Goal: Task Accomplishment & Management: Manage account settings

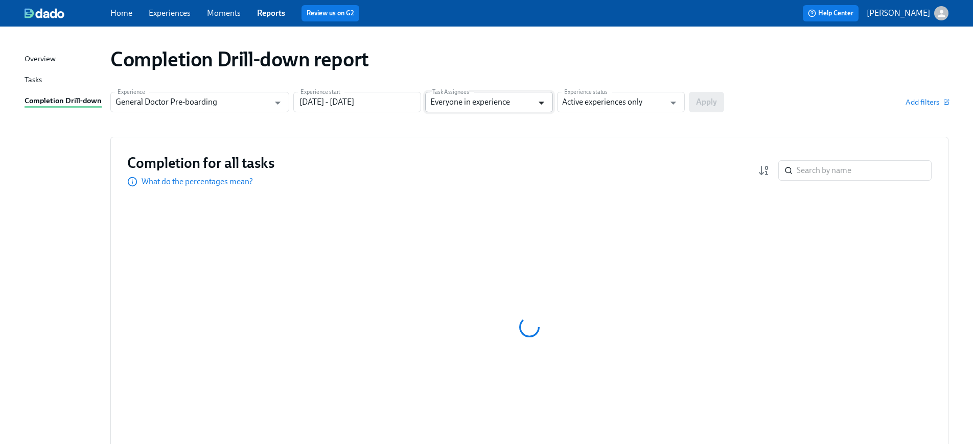
click at [536, 98] on icon "Open" at bounding box center [541, 103] width 14 height 14
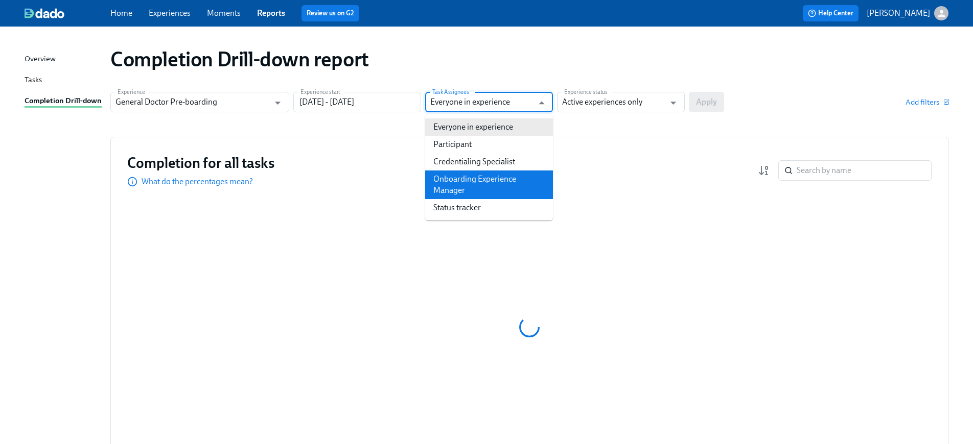
click at [489, 176] on li "Onboarding Experience Manager" at bounding box center [489, 185] width 128 height 29
type input "Onboarding Experience Manager"
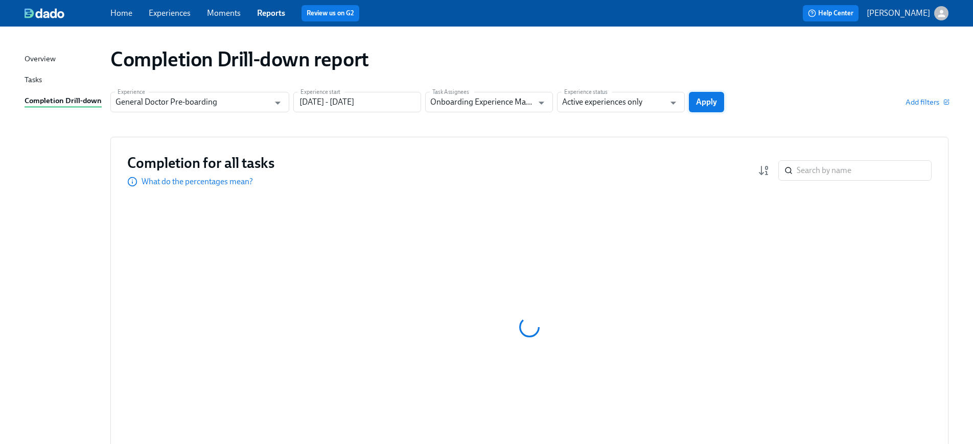
click at [697, 100] on span "Apply" at bounding box center [706, 102] width 21 height 10
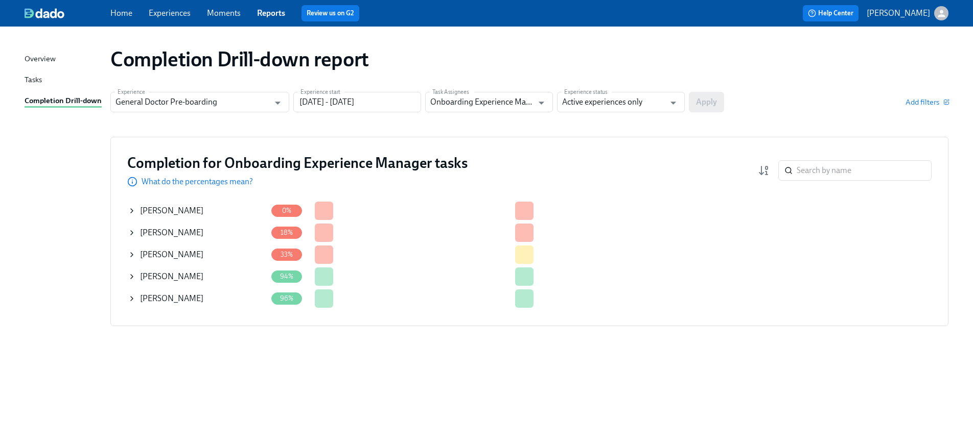
click at [156, 262] on div "[PERSON_NAME]" at bounding box center [197, 255] width 139 height 20
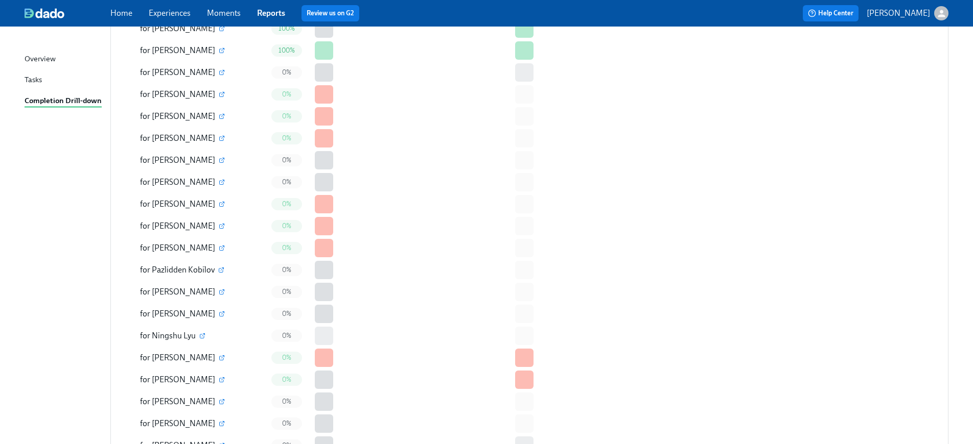
scroll to position [379, 0]
click at [219, 95] on icon "button" at bounding box center [222, 95] width 6 height 6
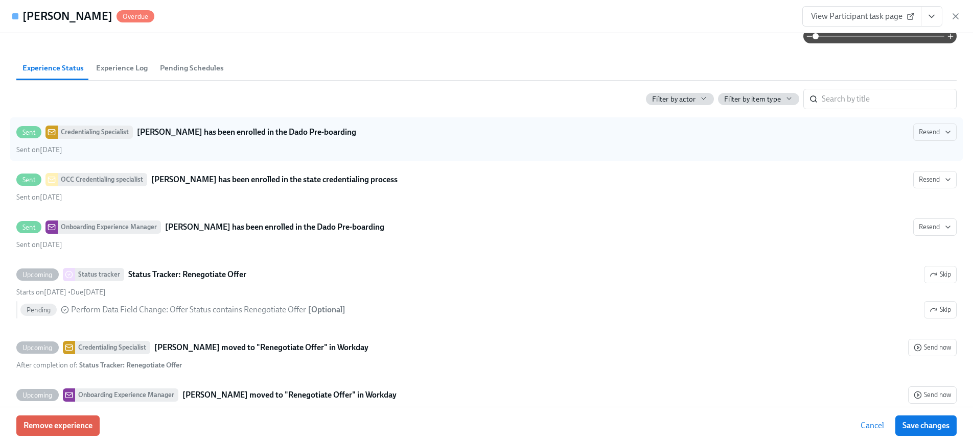
scroll to position [561, 0]
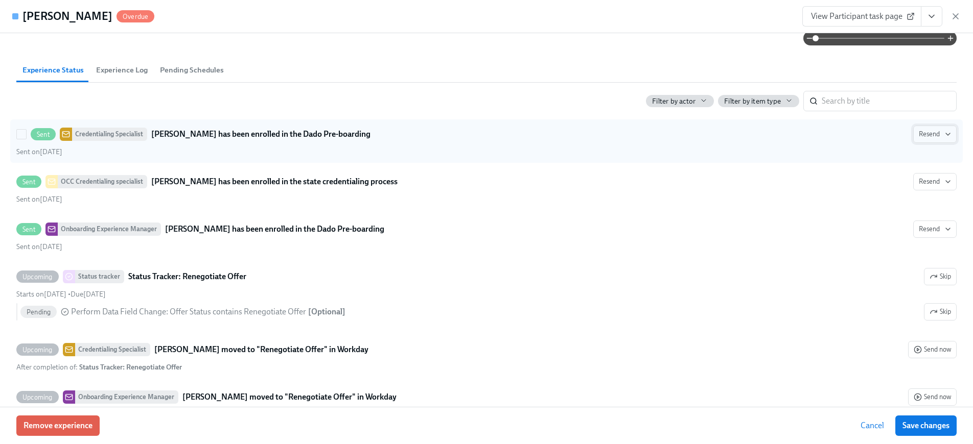
click at [949, 136] on icon "button" at bounding box center [948, 134] width 8 height 8
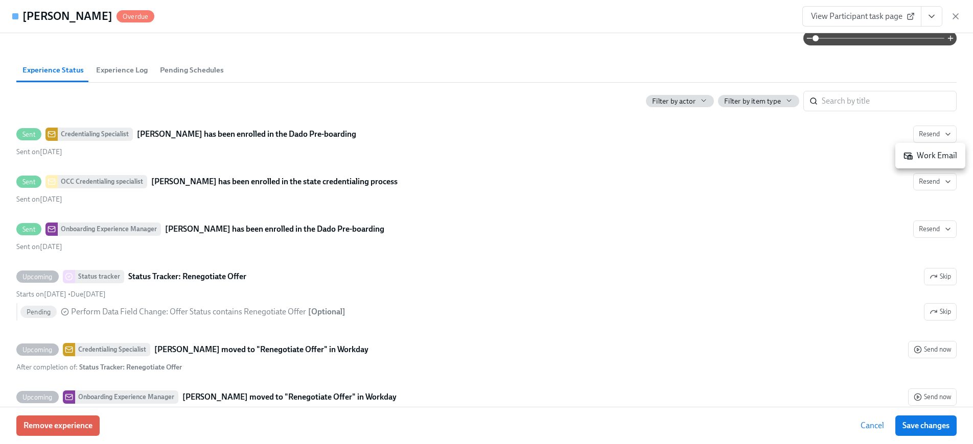
click at [932, 153] on div "Work Email" at bounding box center [930, 155] width 54 height 11
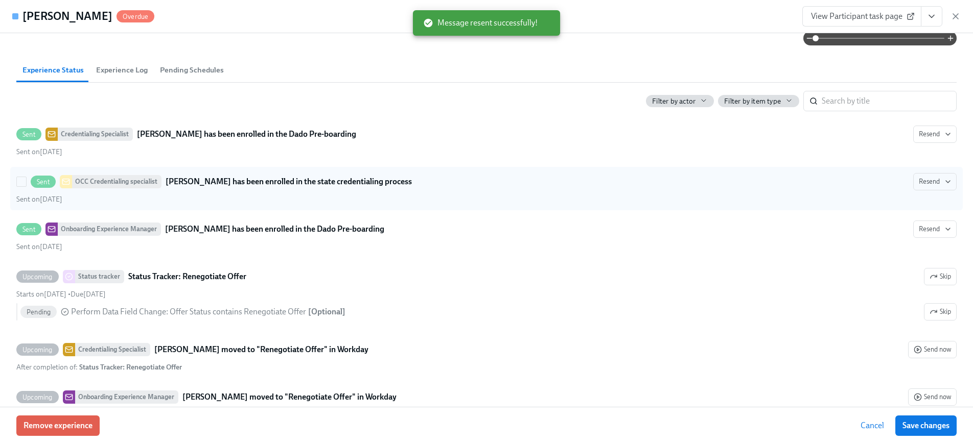
scroll to position [552, 0]
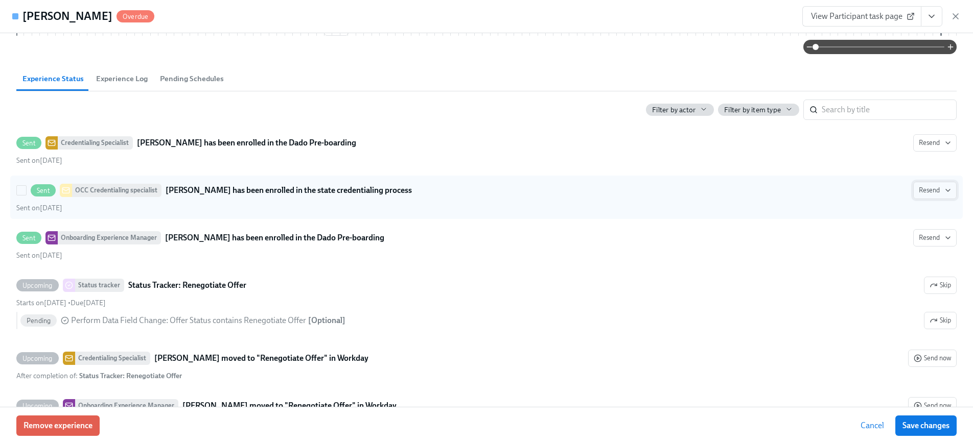
click at [939, 187] on span "Resend" at bounding box center [934, 190] width 32 height 10
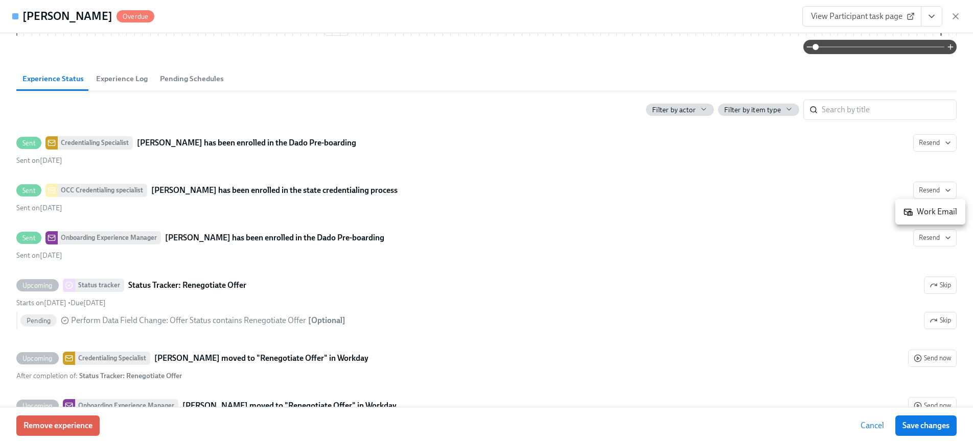
click at [927, 208] on div "Work Email" at bounding box center [930, 211] width 54 height 11
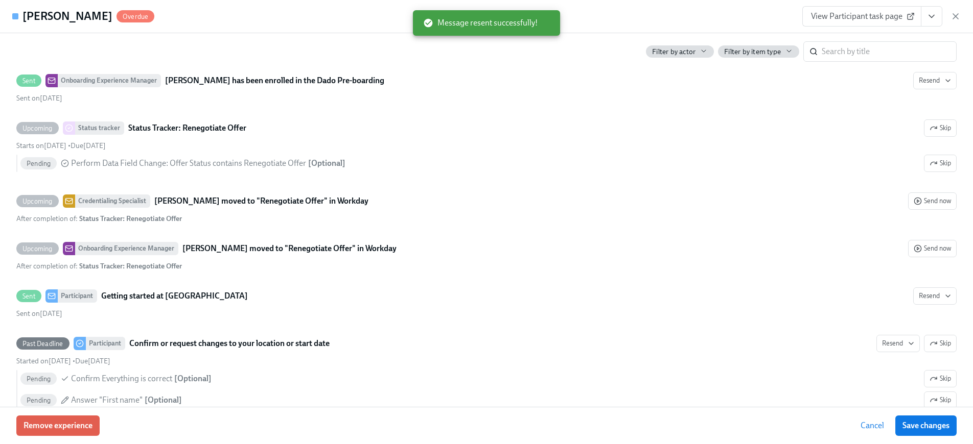
scroll to position [713, 0]
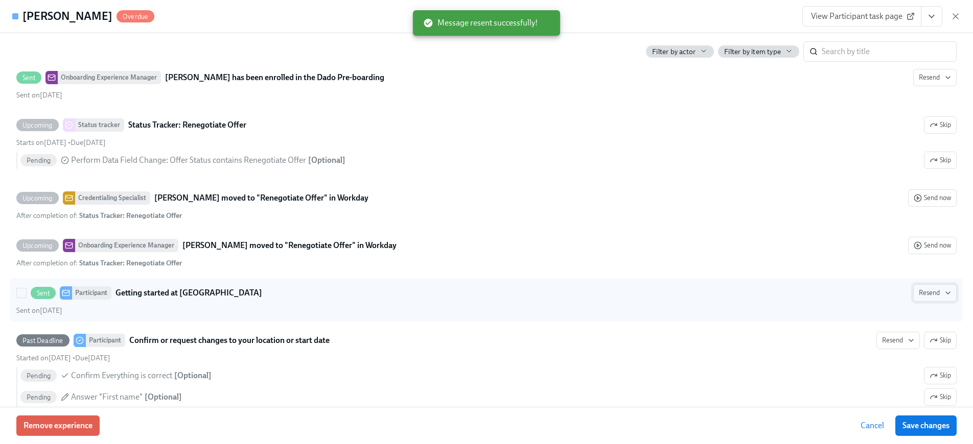
click at [933, 299] on button "Resend" at bounding box center [934, 293] width 43 height 17
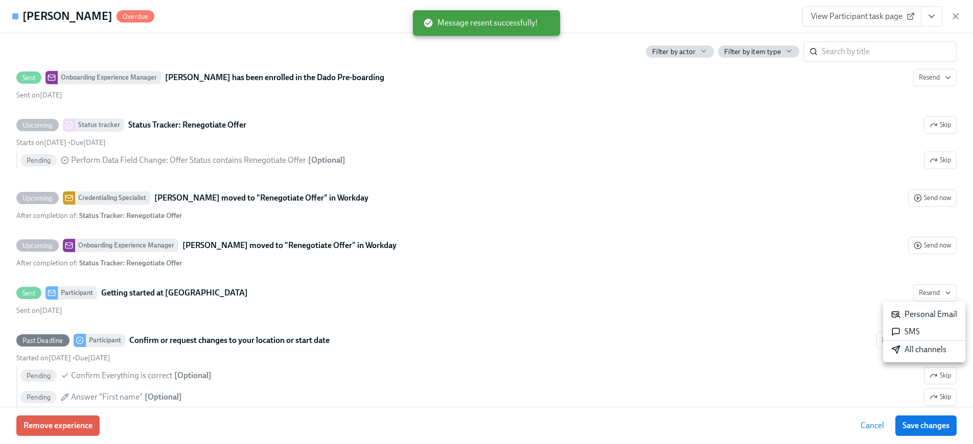
click at [923, 333] on li "SMS" at bounding box center [924, 331] width 82 height 17
